Goal: Task Accomplishment & Management: Manage account settings

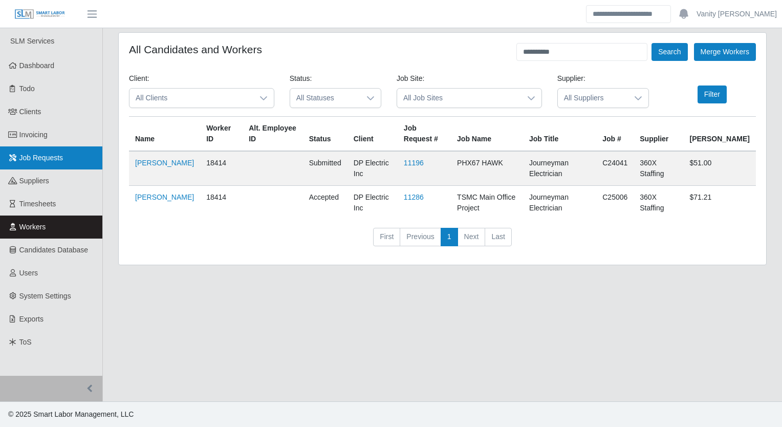
click at [78, 167] on link "Job Requests" at bounding box center [51, 157] width 102 height 23
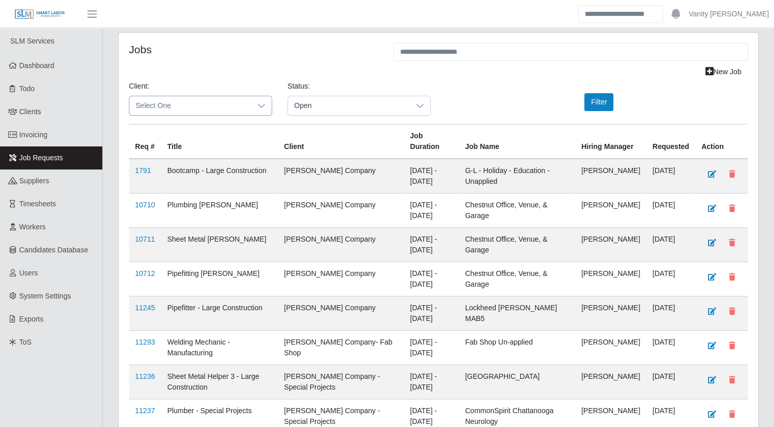
click at [262, 102] on icon at bounding box center [261, 106] width 8 height 8
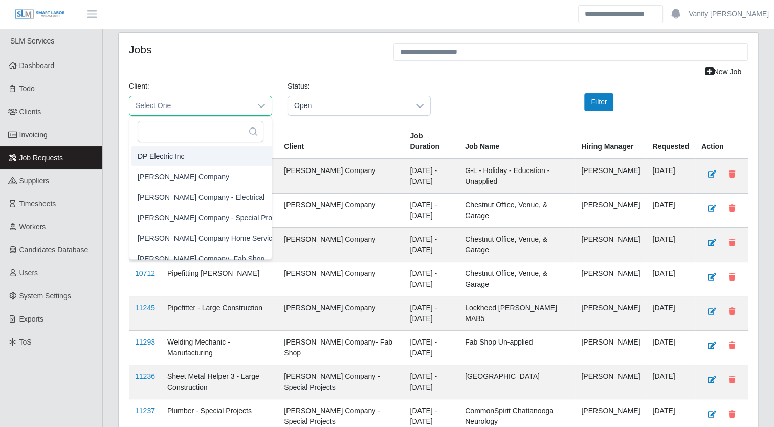
click at [270, 73] on div "New Job" at bounding box center [438, 72] width 635 height 18
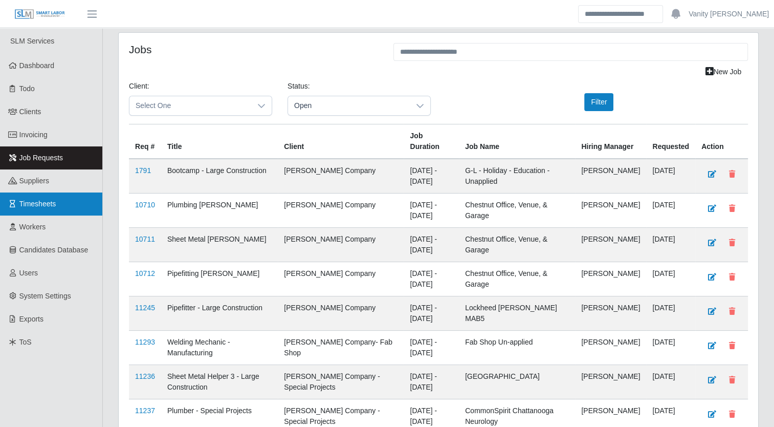
click at [79, 200] on link "Timesheets" at bounding box center [51, 203] width 102 height 23
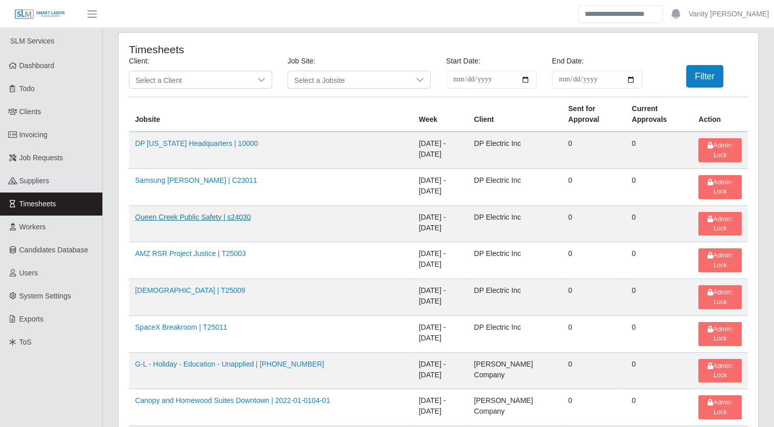
click at [170, 213] on link "Queen Creek Public Safety | s24030" at bounding box center [193, 217] width 116 height 8
